Goal: Browse casually: Explore the website without a specific task or goal

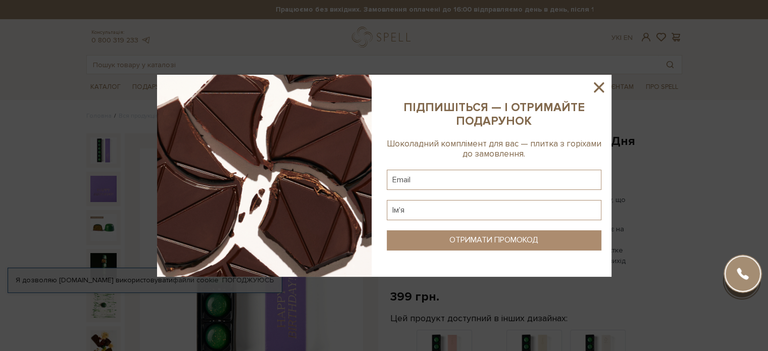
click at [602, 86] on icon at bounding box center [598, 87] width 17 height 17
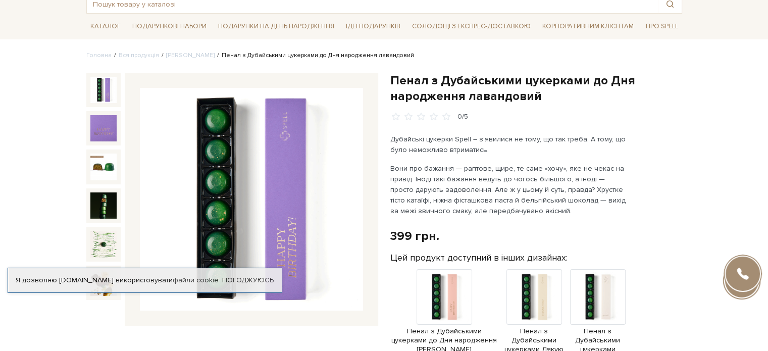
scroll to position [50, 0]
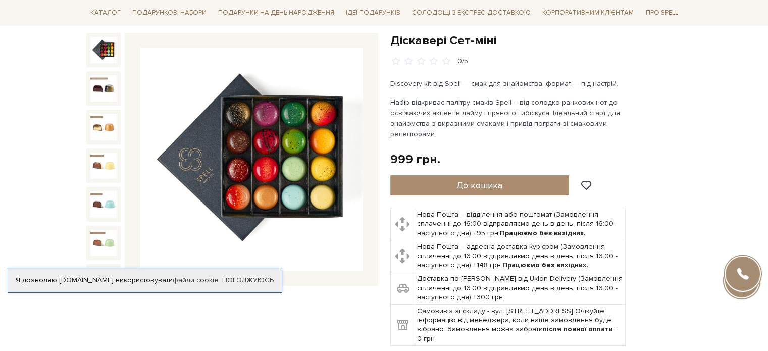
scroll to position [101, 0]
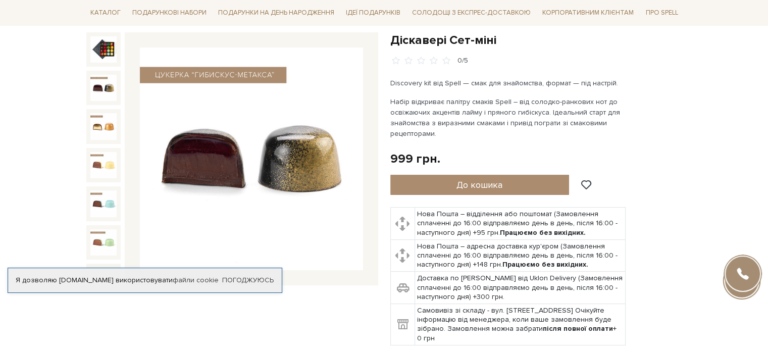
click at [113, 86] on img at bounding box center [103, 88] width 26 height 26
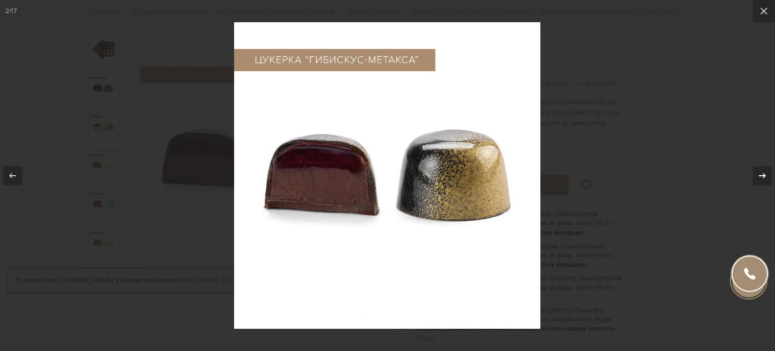
click at [762, 176] on icon at bounding box center [762, 176] width 12 height 12
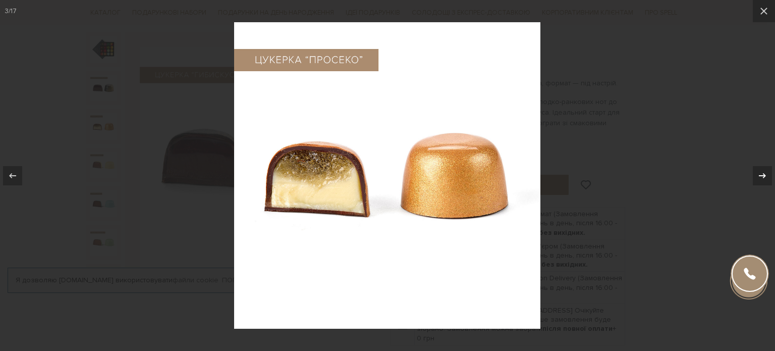
click at [762, 176] on icon at bounding box center [762, 176] width 12 height 12
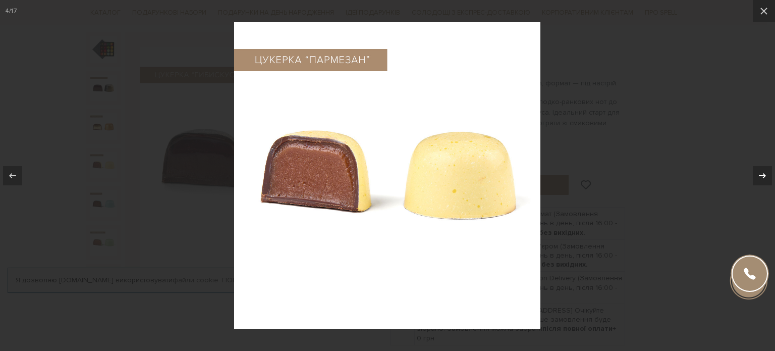
click at [762, 175] on icon at bounding box center [762, 176] width 12 height 12
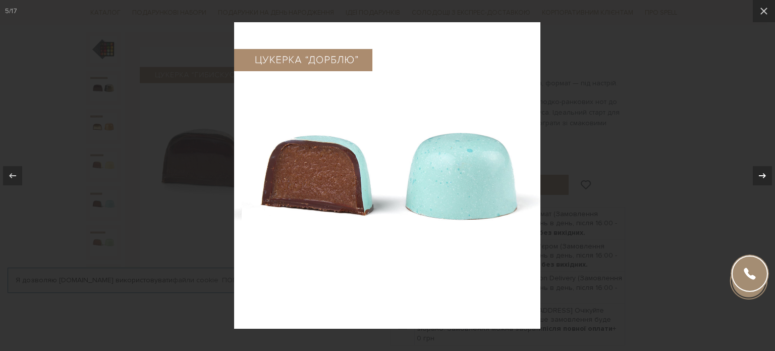
click at [761, 174] on icon at bounding box center [762, 176] width 12 height 12
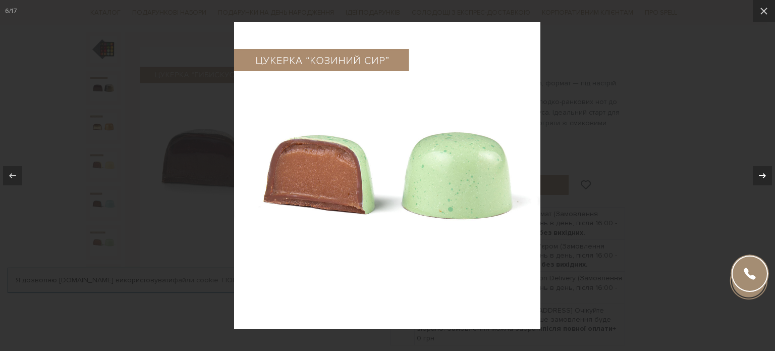
click at [761, 174] on icon at bounding box center [762, 176] width 12 height 12
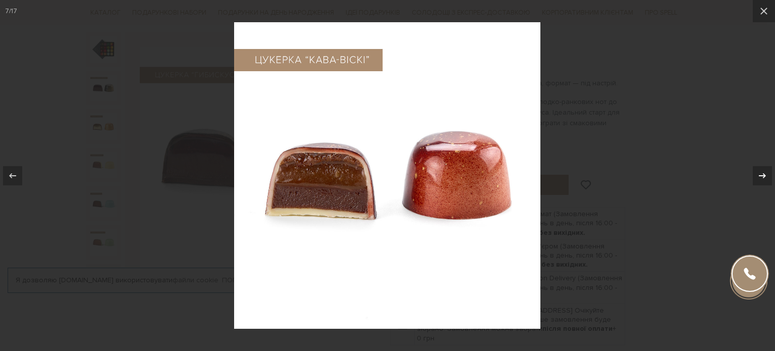
click at [761, 174] on icon at bounding box center [762, 176] width 12 height 12
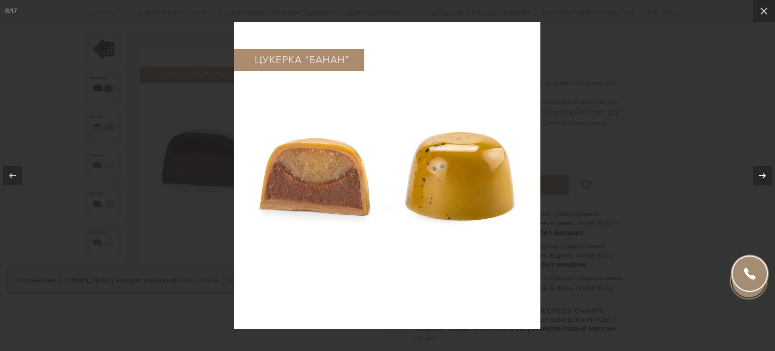
click at [761, 174] on icon at bounding box center [762, 176] width 12 height 12
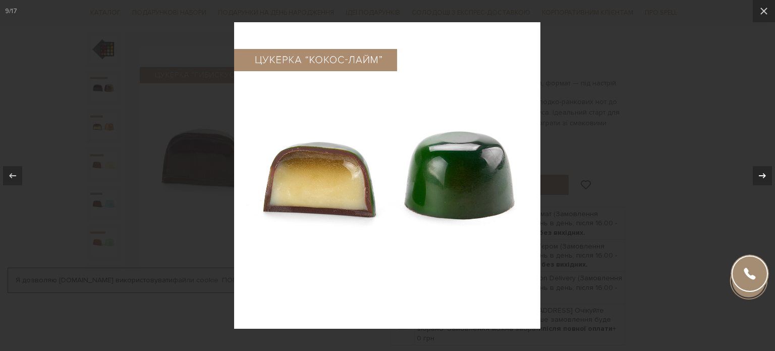
click at [761, 174] on icon at bounding box center [762, 176] width 12 height 12
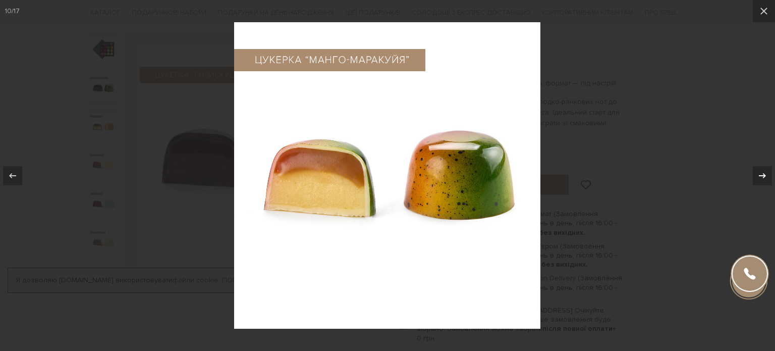
click at [761, 174] on icon at bounding box center [762, 176] width 12 height 12
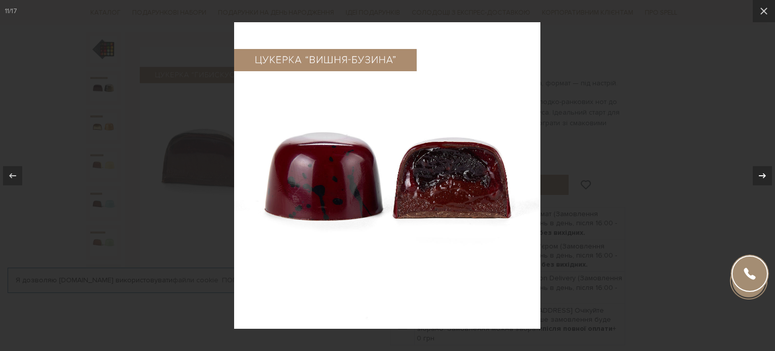
click at [760, 174] on icon at bounding box center [762, 176] width 12 height 12
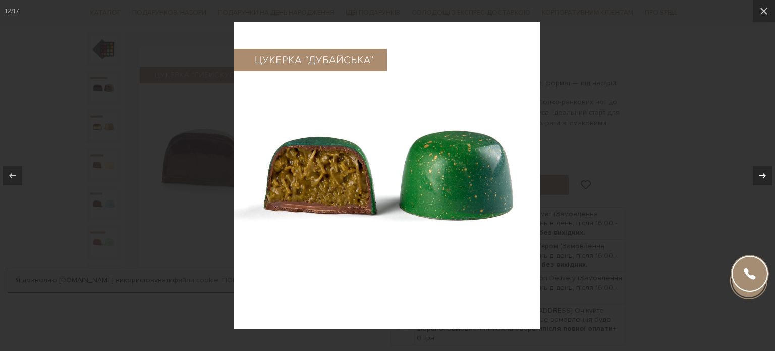
click at [760, 173] on icon at bounding box center [762, 176] width 12 height 12
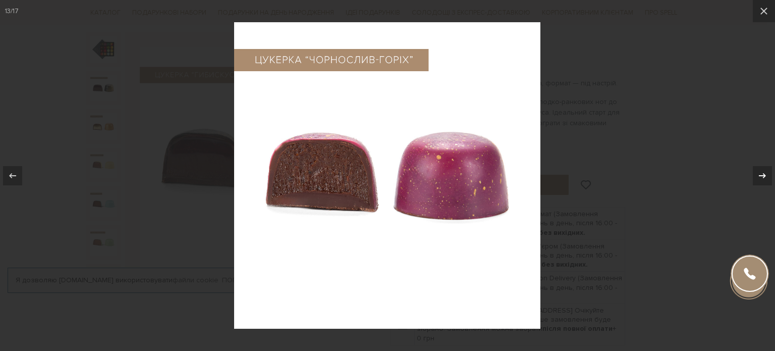
click at [759, 172] on icon at bounding box center [762, 176] width 12 height 12
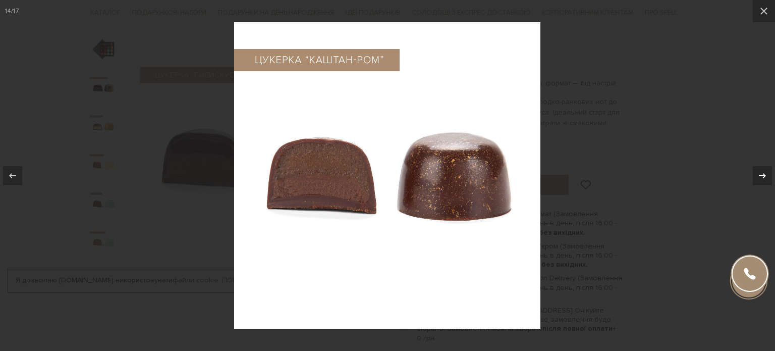
click at [759, 172] on icon at bounding box center [762, 176] width 12 height 12
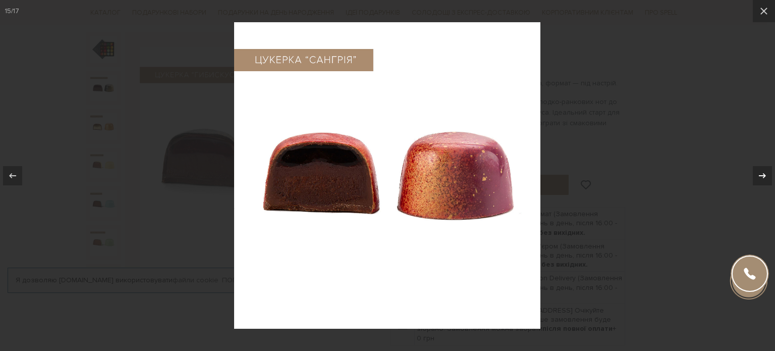
click at [754, 151] on button at bounding box center [757, 175] width 35 height 50
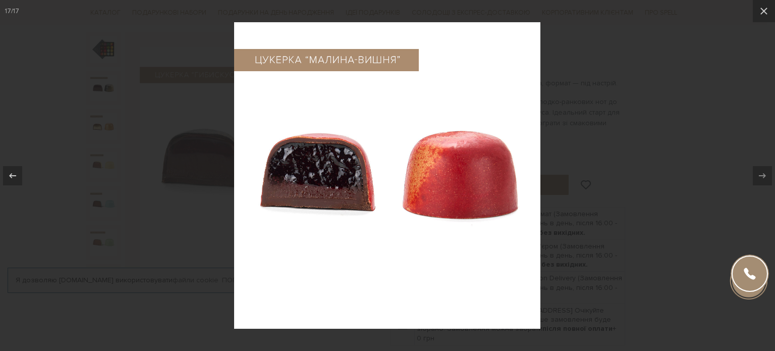
click at [699, 129] on div at bounding box center [387, 175] width 775 height 351
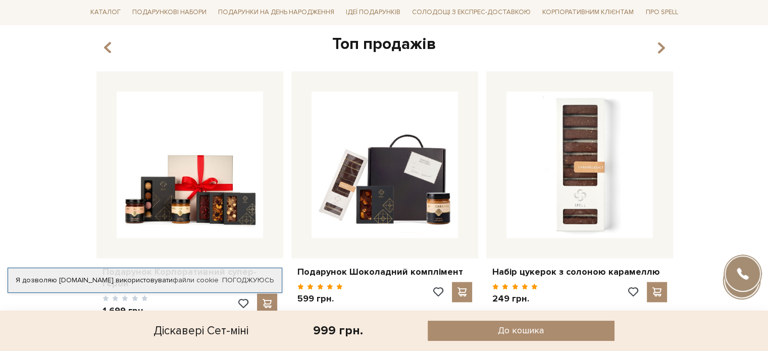
scroll to position [1615, 0]
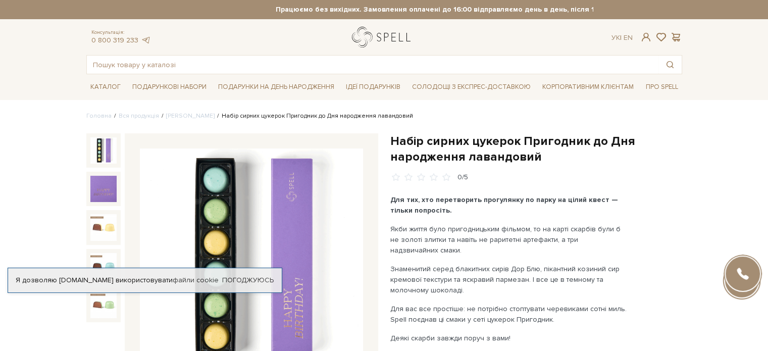
click at [393, 37] on link "logo" at bounding box center [383, 37] width 63 height 21
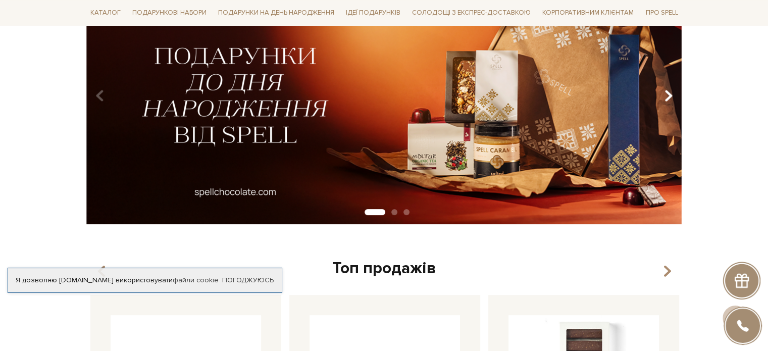
click at [669, 94] on icon "Carousel Navigation" at bounding box center [668, 95] width 9 height 17
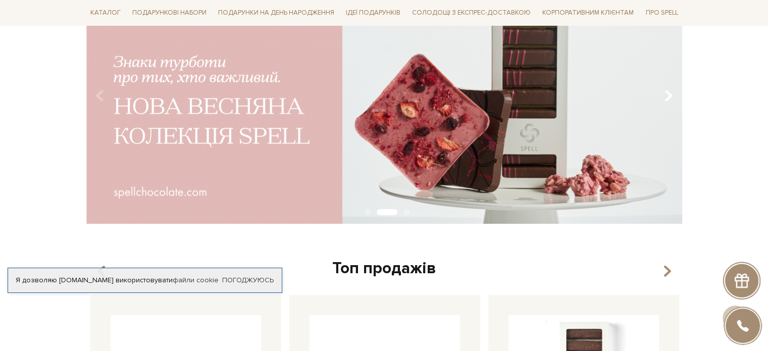
click at [669, 94] on icon "Carousel Navigation" at bounding box center [668, 95] width 9 height 17
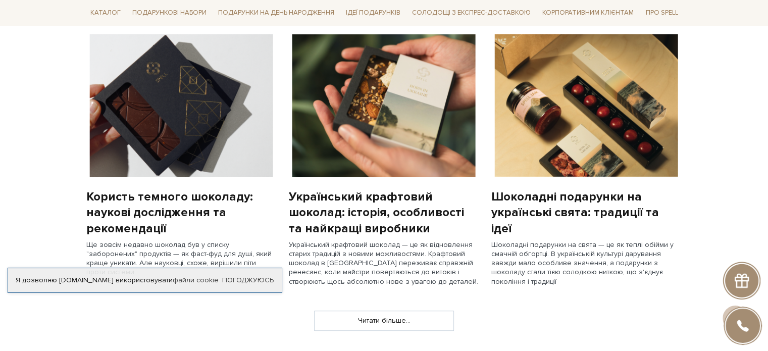
scroll to position [807, 0]
